Goal: Task Accomplishment & Management: Manage account settings

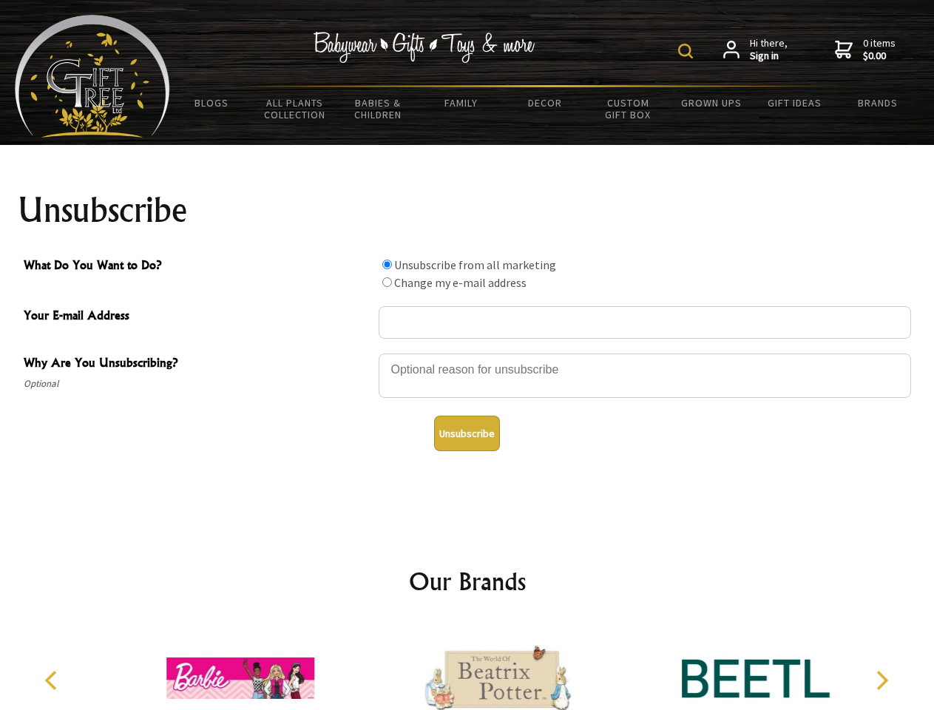
click at [688, 51] on img at bounding box center [685, 51] width 15 height 15
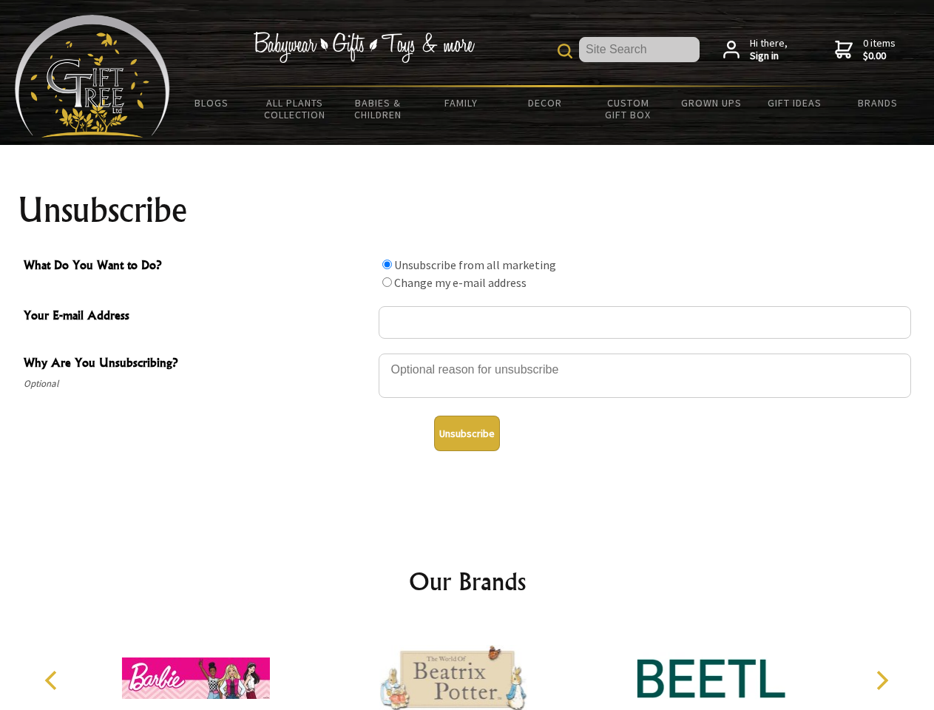
click at [467, 353] on div at bounding box center [645, 378] width 533 height 52
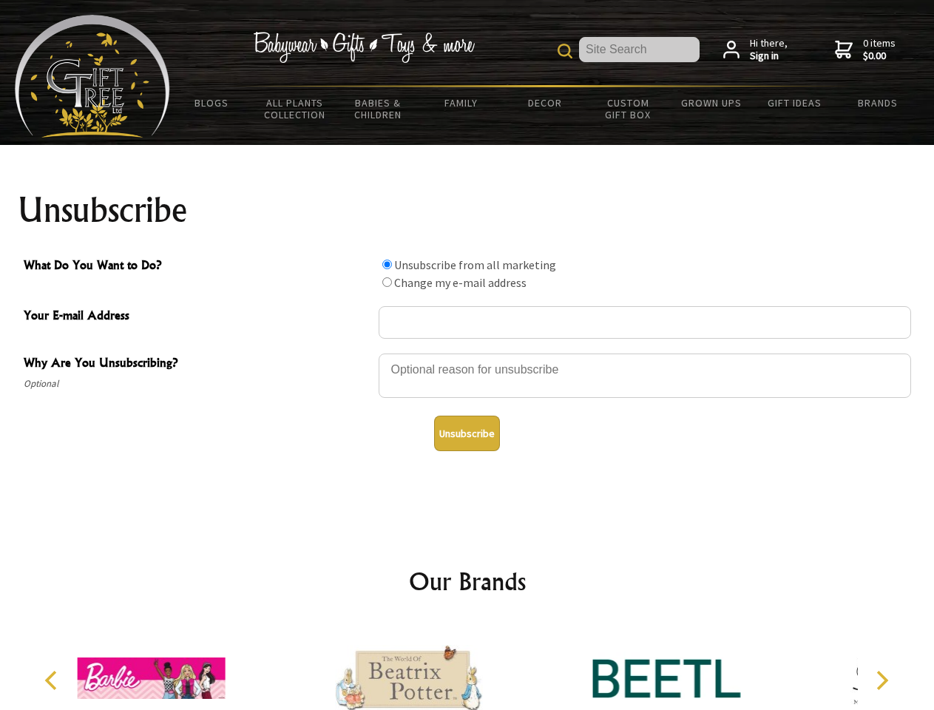
click at [387, 264] on input "What Do You Want to Do?" at bounding box center [387, 265] width 10 height 10
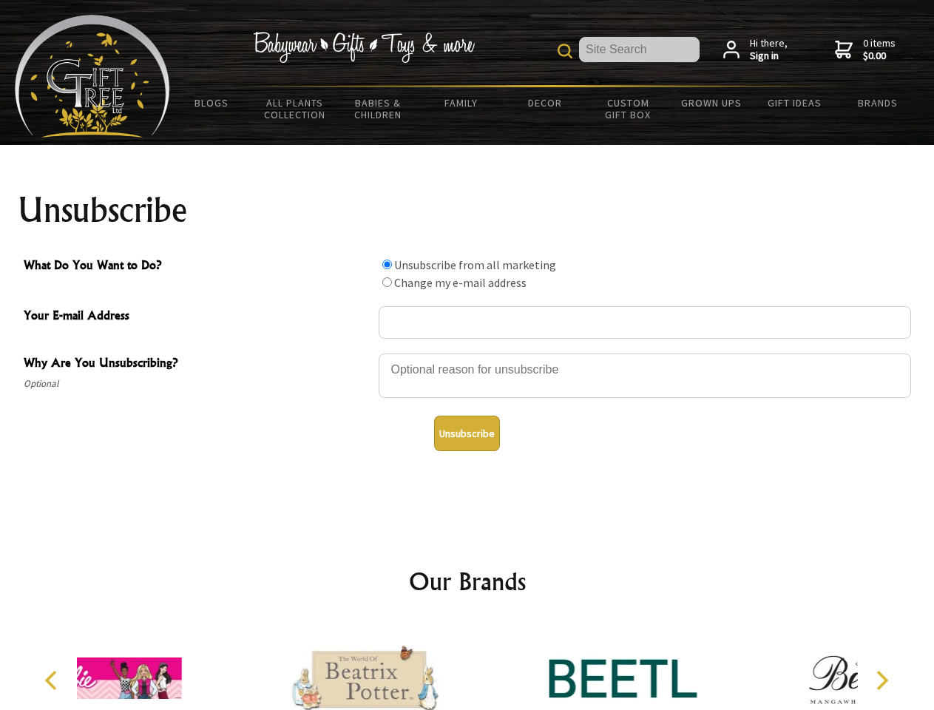
click at [387, 282] on input "What Do You Want to Do?" at bounding box center [387, 282] width 10 height 10
radio input "true"
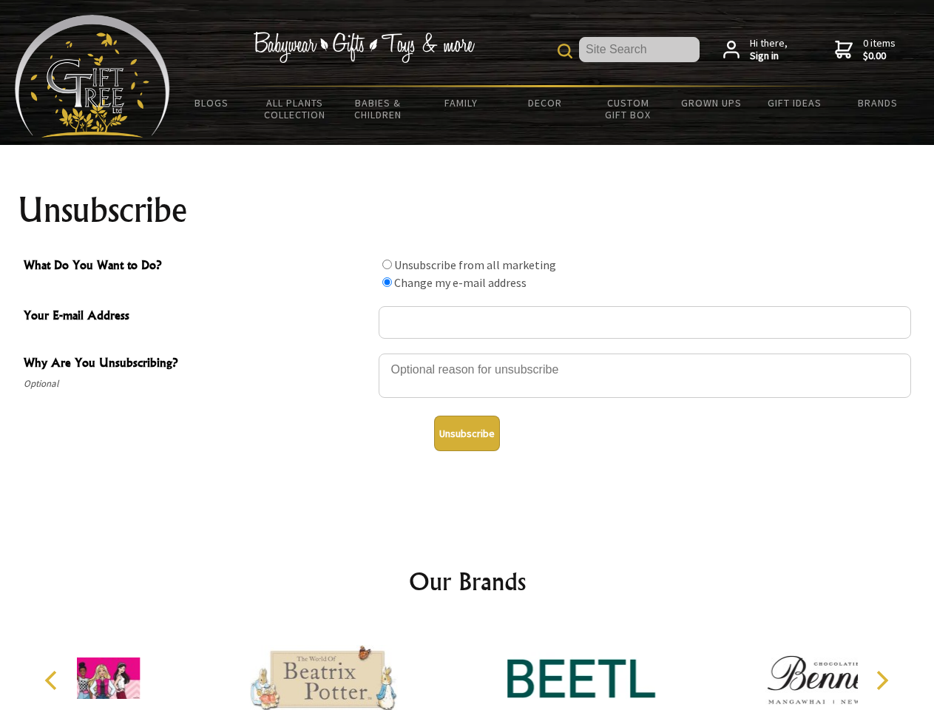
click at [467, 433] on button "Unsubscribe" at bounding box center [467, 434] width 66 height 36
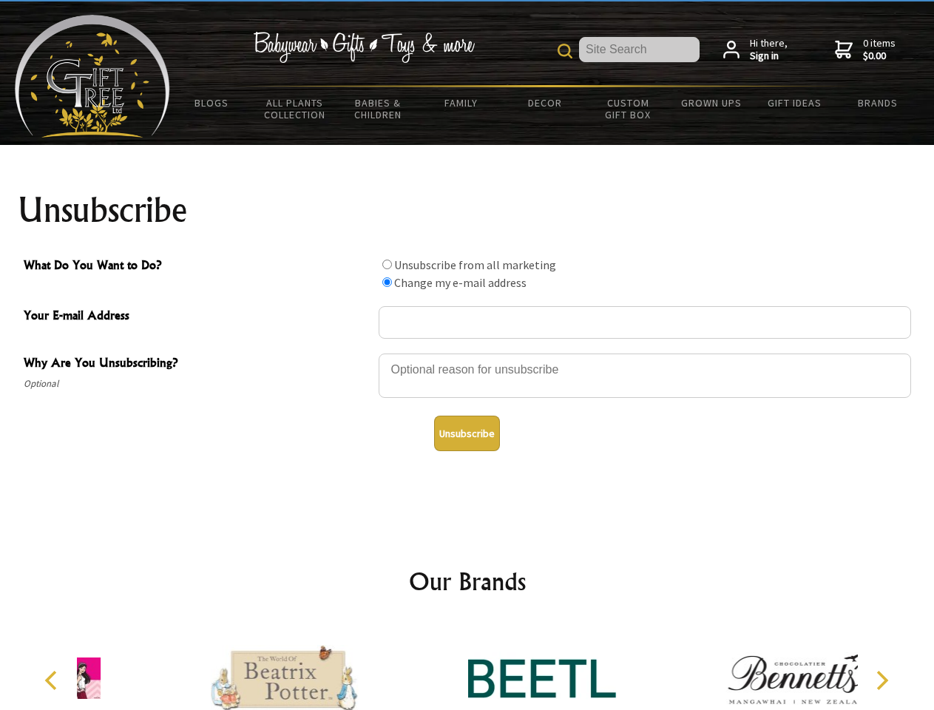
click at [53, 680] on icon "Previous" at bounding box center [52, 680] width 19 height 19
click at [882, 680] on icon "Next" at bounding box center [880, 680] width 19 height 19
